Goal: Browse casually: Explore the website without a specific task or goal

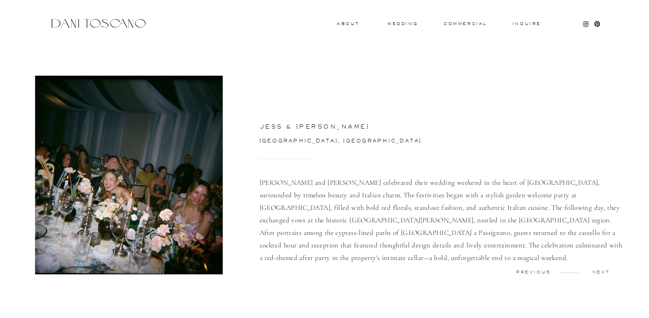
click at [397, 26] on div at bounding box center [324, 23] width 649 height 46
click at [397, 25] on h3 "wedding" at bounding box center [403, 23] width 30 height 3
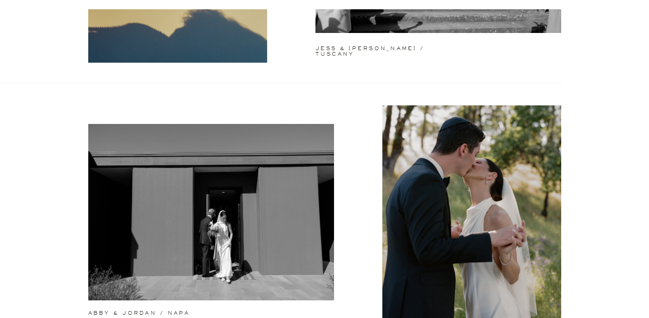
scroll to position [247, 0]
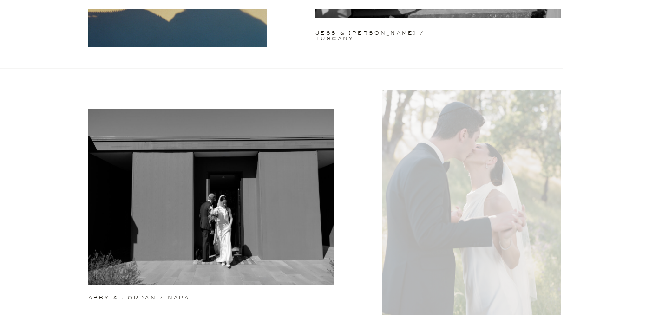
click at [412, 218] on div at bounding box center [471, 202] width 179 height 225
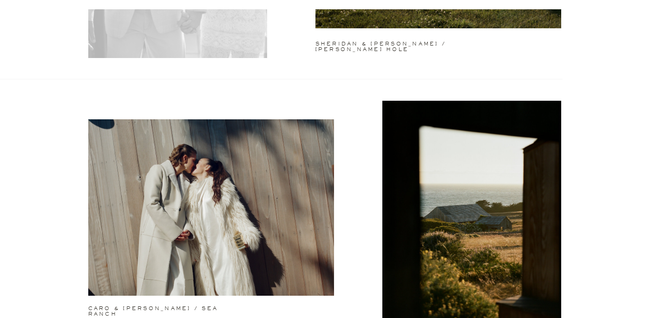
scroll to position [888, 0]
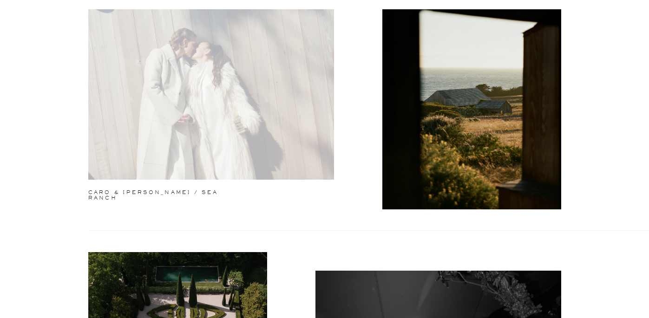
click at [235, 136] on div at bounding box center [211, 91] width 246 height 177
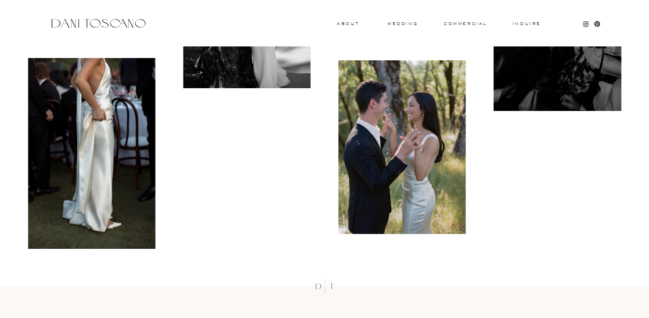
scroll to position [5187, 0]
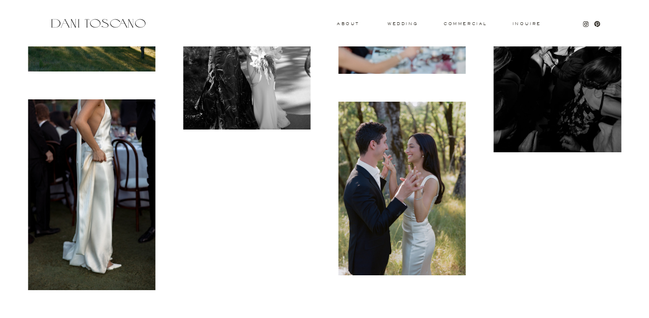
click at [414, 197] on img at bounding box center [402, 189] width 127 height 174
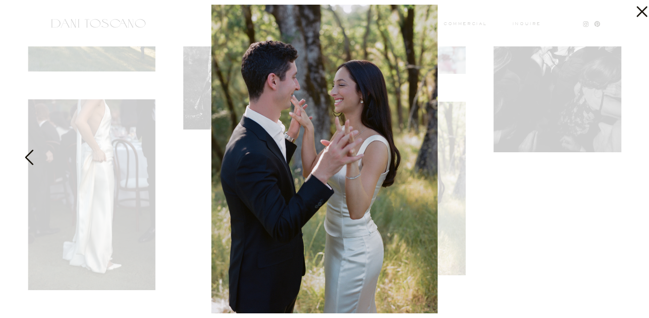
click at [168, 139] on div at bounding box center [324, 159] width 649 height 318
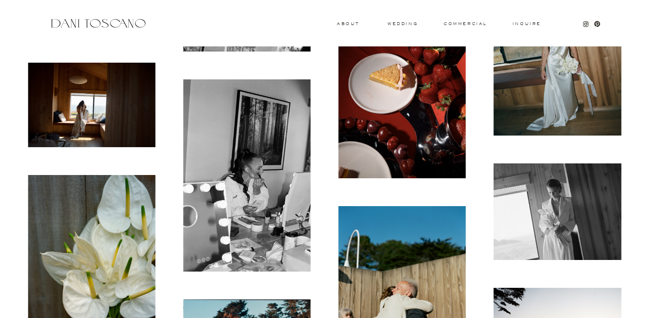
scroll to position [2947, 0]
